Goal: Information Seeking & Learning: Learn about a topic

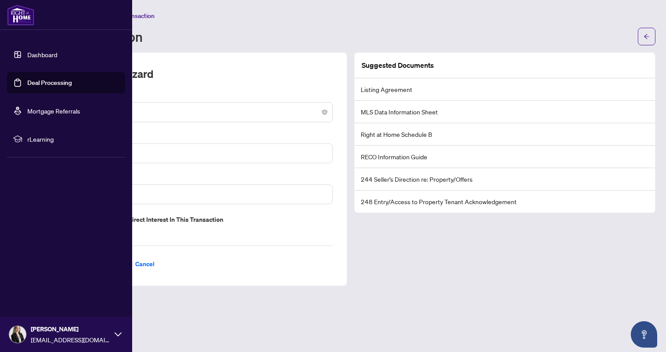
click at [54, 53] on link "Dashboard" at bounding box center [42, 55] width 30 height 8
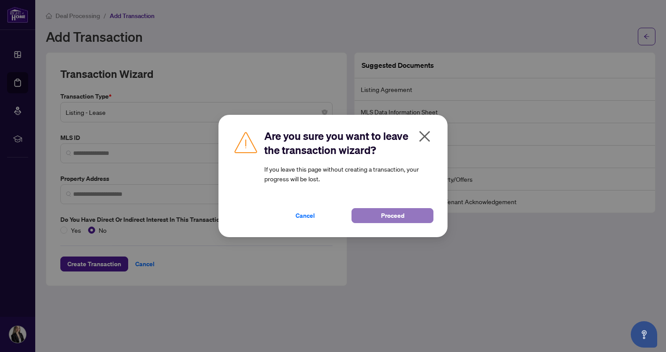
click at [375, 218] on button "Proceed" at bounding box center [393, 215] width 82 height 15
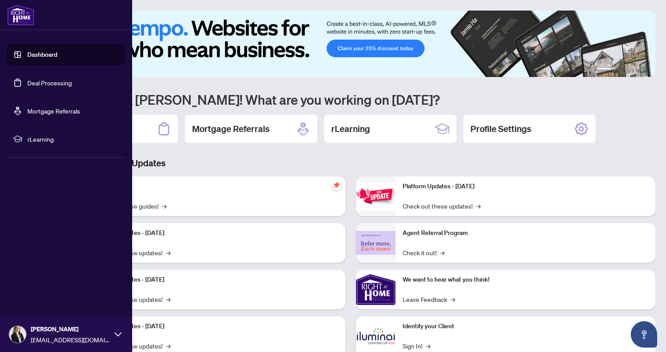
click at [18, 15] on img at bounding box center [20, 14] width 27 height 21
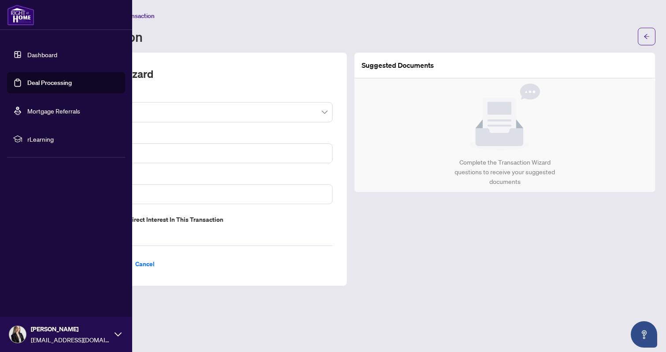
click at [48, 114] on link "Mortgage Referrals" at bounding box center [53, 111] width 53 height 8
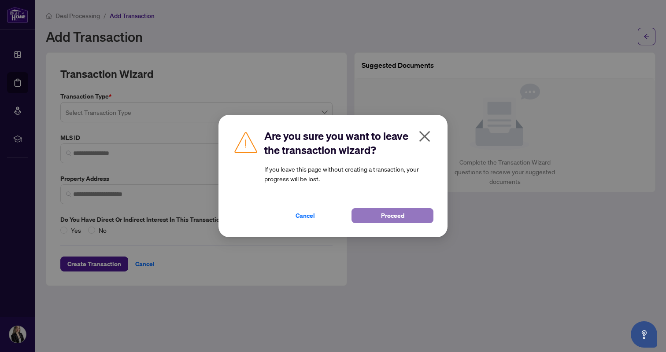
click at [359, 218] on button "Proceed" at bounding box center [393, 215] width 82 height 15
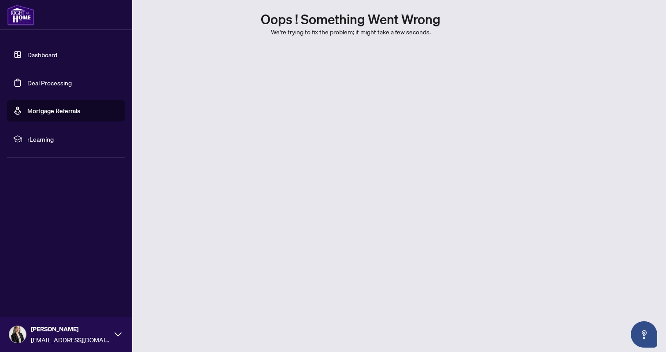
click at [27, 51] on link "Dashboard" at bounding box center [42, 55] width 30 height 8
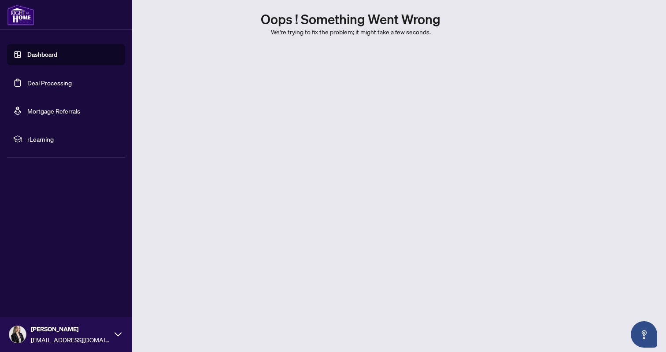
click at [44, 54] on link "Dashboard" at bounding box center [42, 55] width 30 height 8
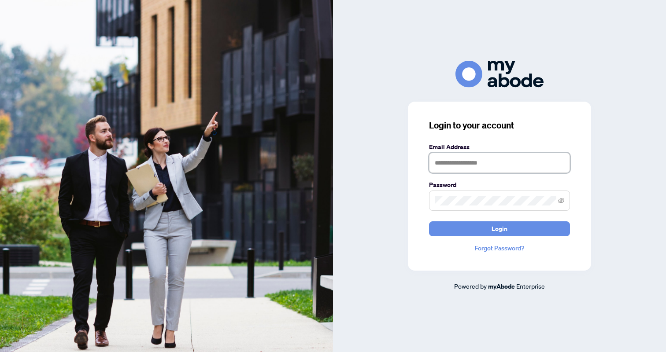
click at [437, 168] on input "text" at bounding box center [499, 163] width 141 height 20
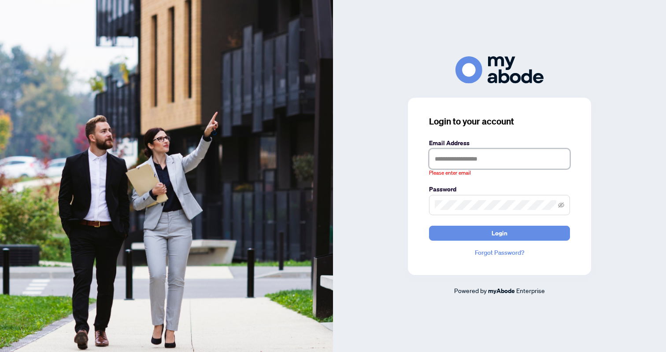
click at [483, 161] on input "text" at bounding box center [499, 159] width 141 height 20
type input "**********"
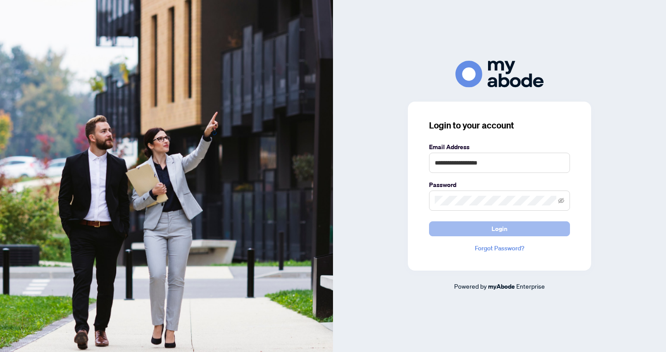
click at [489, 232] on button "Login" at bounding box center [499, 229] width 141 height 15
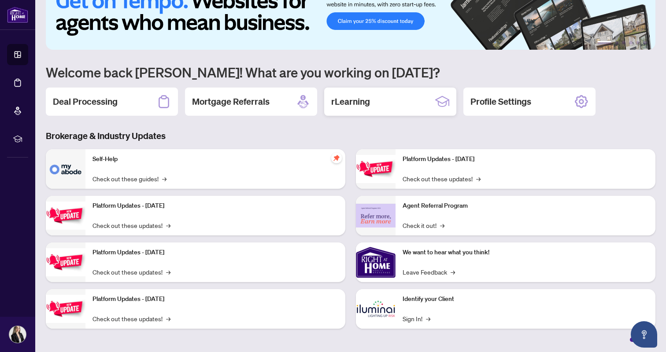
scroll to position [28, 0]
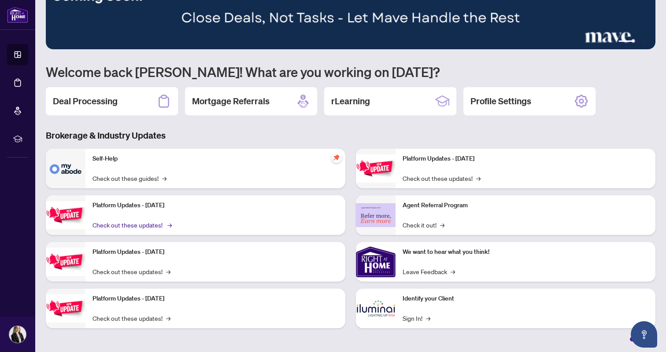
click at [138, 225] on link "Check out these updates! →" at bounding box center [132, 225] width 78 height 10
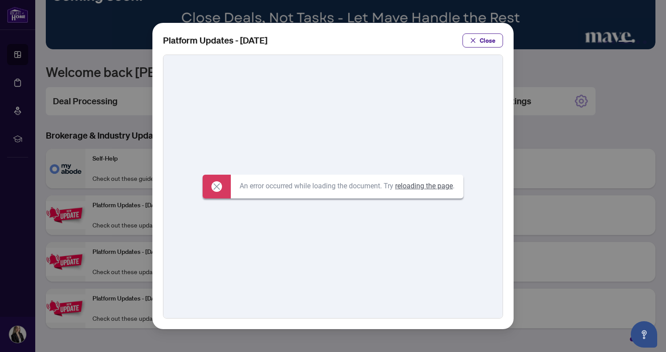
click at [211, 186] on icon at bounding box center [216, 186] width 11 height 11
click at [496, 41] on button "Close" at bounding box center [483, 40] width 41 height 14
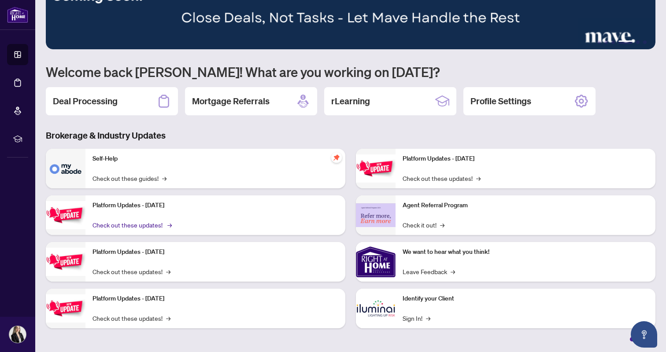
click at [139, 226] on link "Check out these updates! →" at bounding box center [132, 225] width 78 height 10
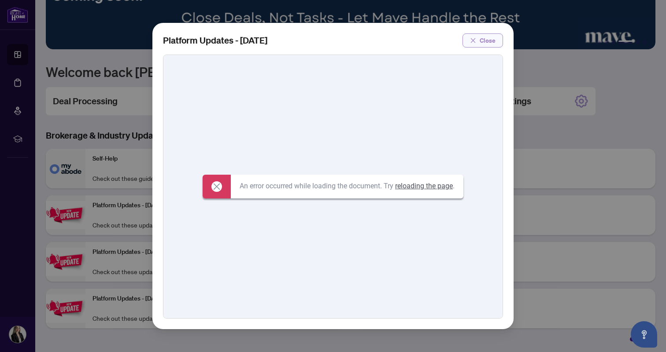
click at [474, 43] on icon "close" at bounding box center [473, 40] width 6 height 6
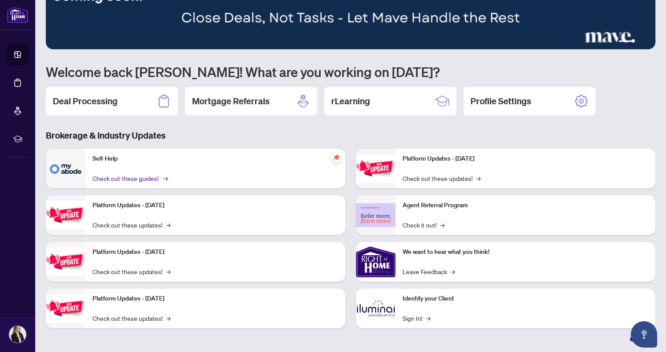
click at [137, 180] on link "Check out these guides! →" at bounding box center [130, 179] width 74 height 10
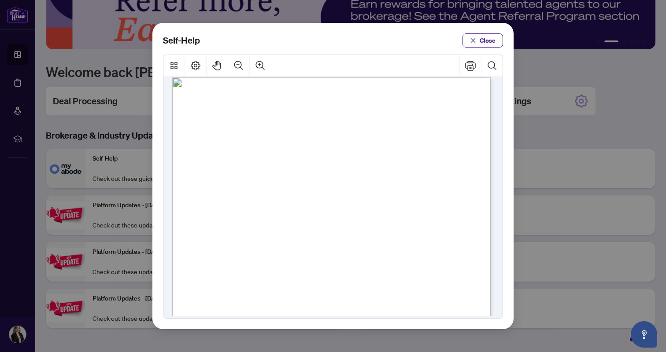
scroll to position [0, 0]
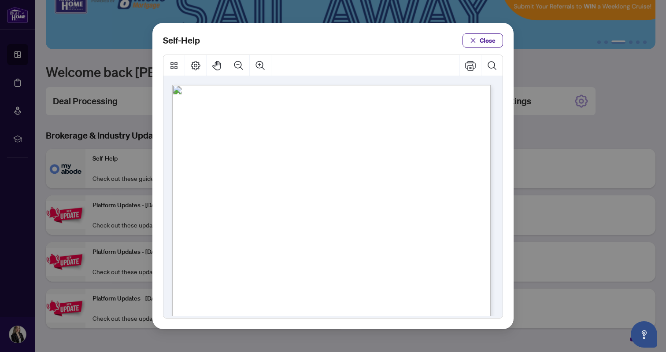
click at [333, 136] on span "PDF" at bounding box center [335, 134] width 12 height 9
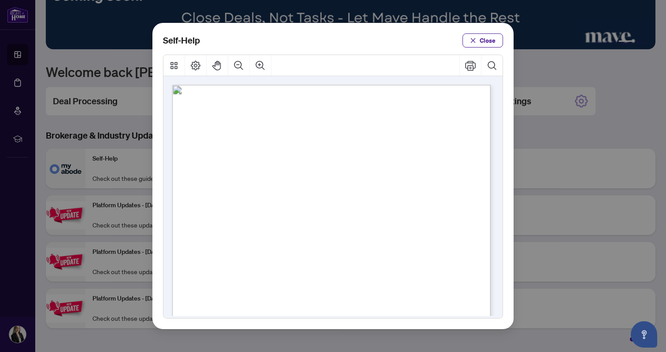
click at [331, 196] on span "PDF" at bounding box center [332, 195] width 12 height 9
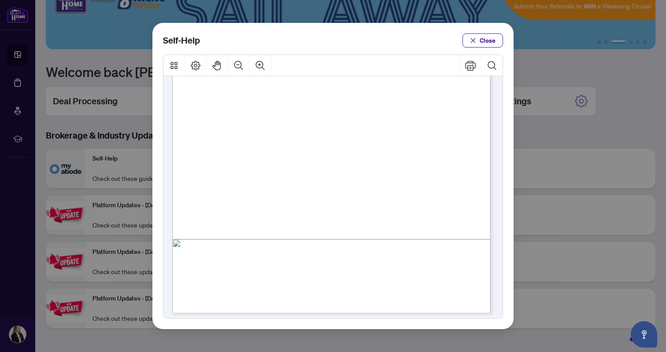
scroll to position [187, 0]
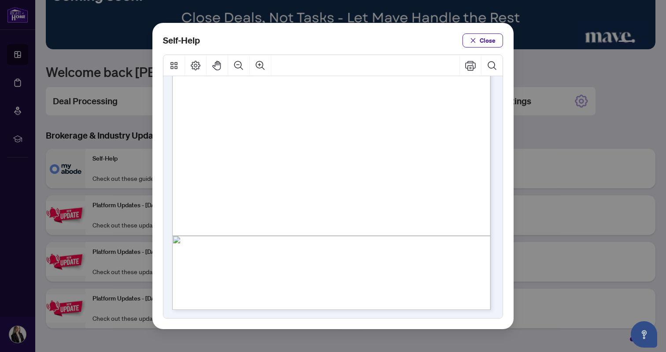
click at [106, 59] on div "Self-Help Close" at bounding box center [333, 176] width 666 height 352
click at [475, 39] on icon "close" at bounding box center [473, 40] width 6 height 6
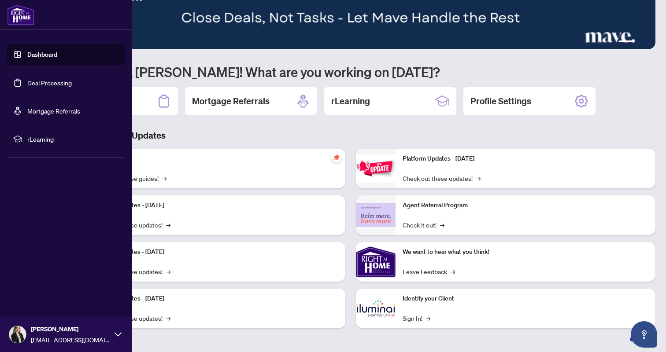
click at [19, 16] on img at bounding box center [20, 14] width 27 height 21
click at [43, 139] on span "rLearning" at bounding box center [73, 139] width 92 height 10
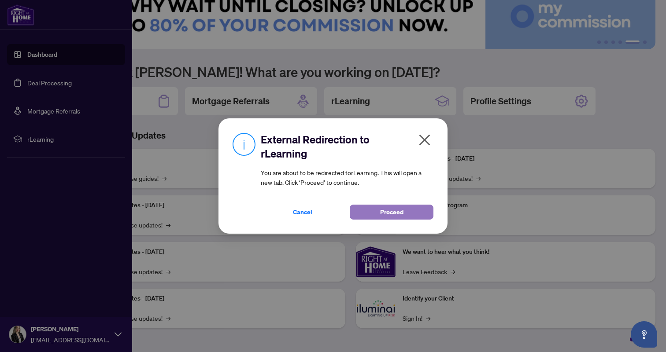
click at [406, 211] on button "Proceed" at bounding box center [392, 212] width 84 height 15
